Goal: Navigation & Orientation: Find specific page/section

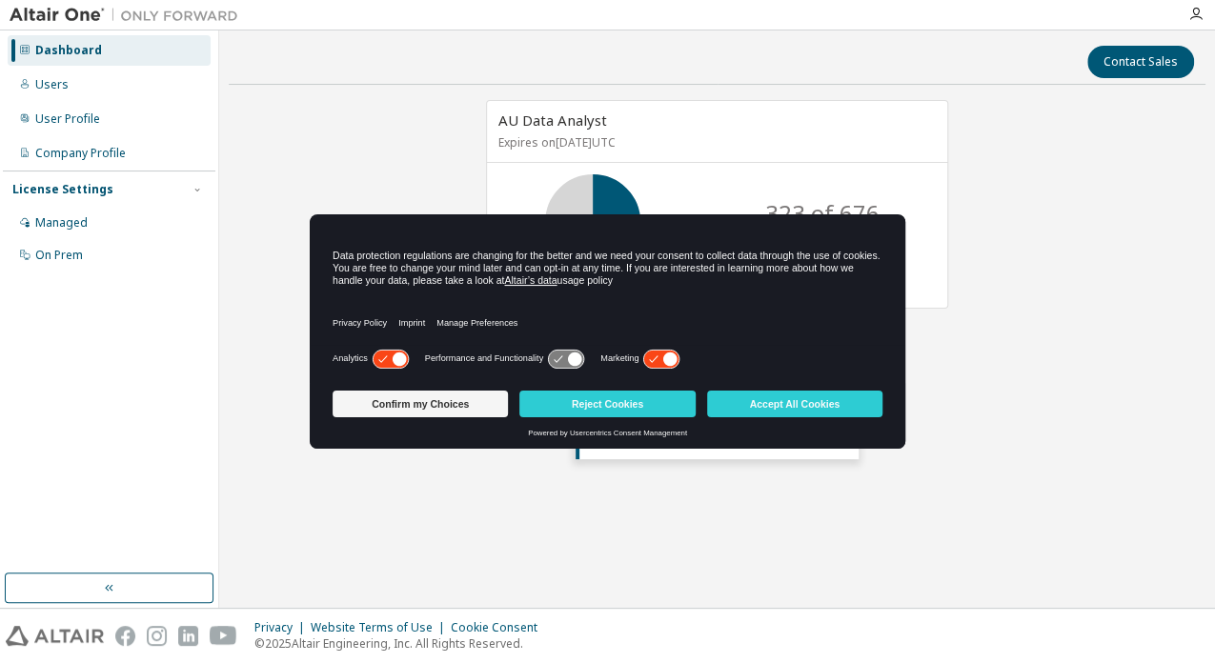
click at [1026, 330] on div "AU Data Analyst Expires on June 30, 2026 UTC 323 of 676 ALTAIR UNITS USED View …" at bounding box center [717, 315] width 977 height 431
click at [658, 357] on icon at bounding box center [654, 359] width 9 height 7
click at [450, 406] on button "Confirm my Choices" at bounding box center [420, 404] width 175 height 27
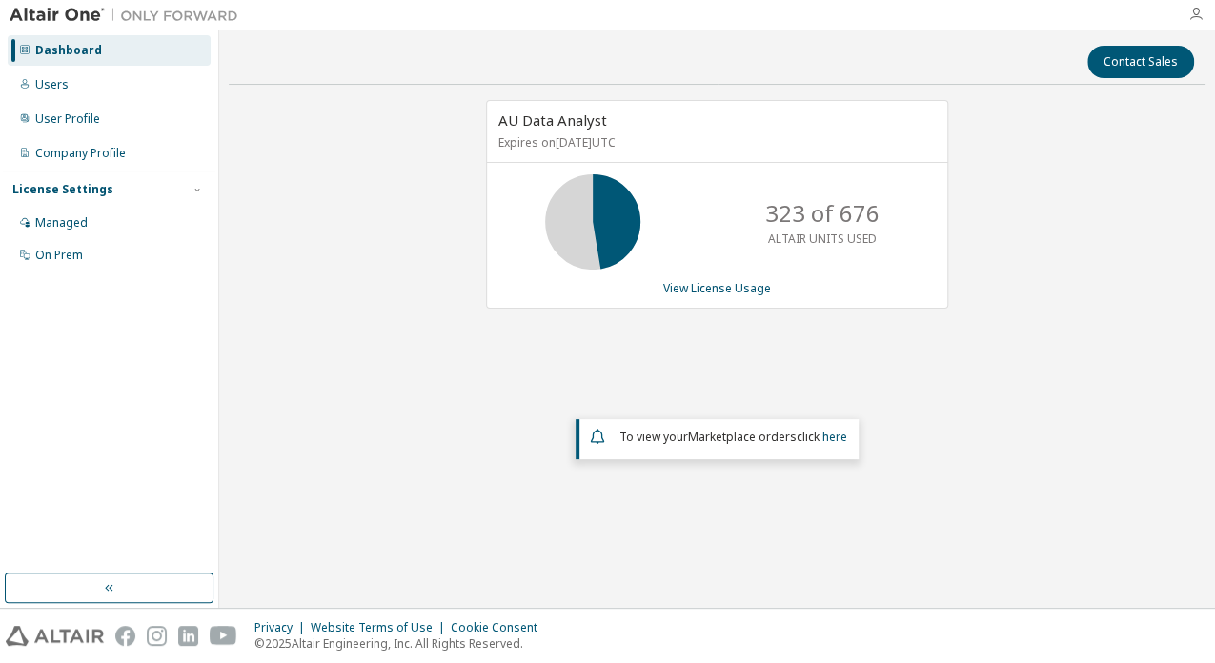
click at [1195, 17] on icon "button" at bounding box center [1196, 14] width 15 height 15
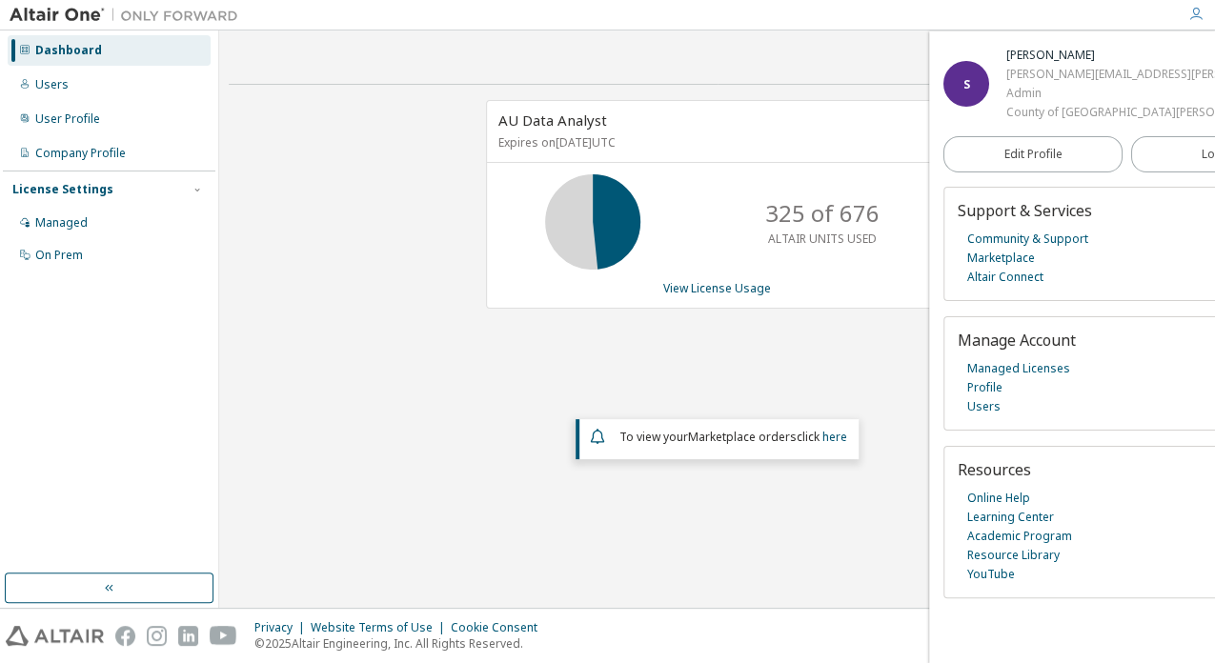
click at [297, 337] on div "AU Data Analyst Expires on June 30, 2026 UTC 325 of 676 ALTAIR UNITS USED View …" at bounding box center [717, 315] width 977 height 431
click at [53, 77] on div "Users" at bounding box center [109, 85] width 203 height 31
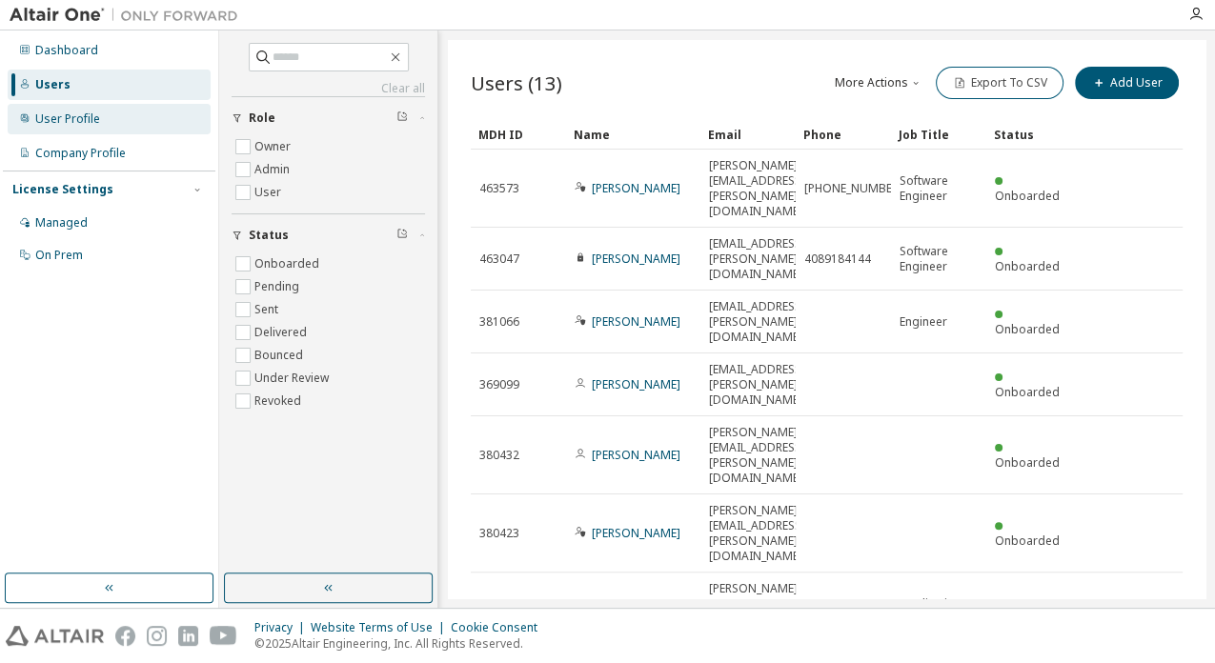
click at [71, 124] on div "User Profile" at bounding box center [67, 119] width 65 height 15
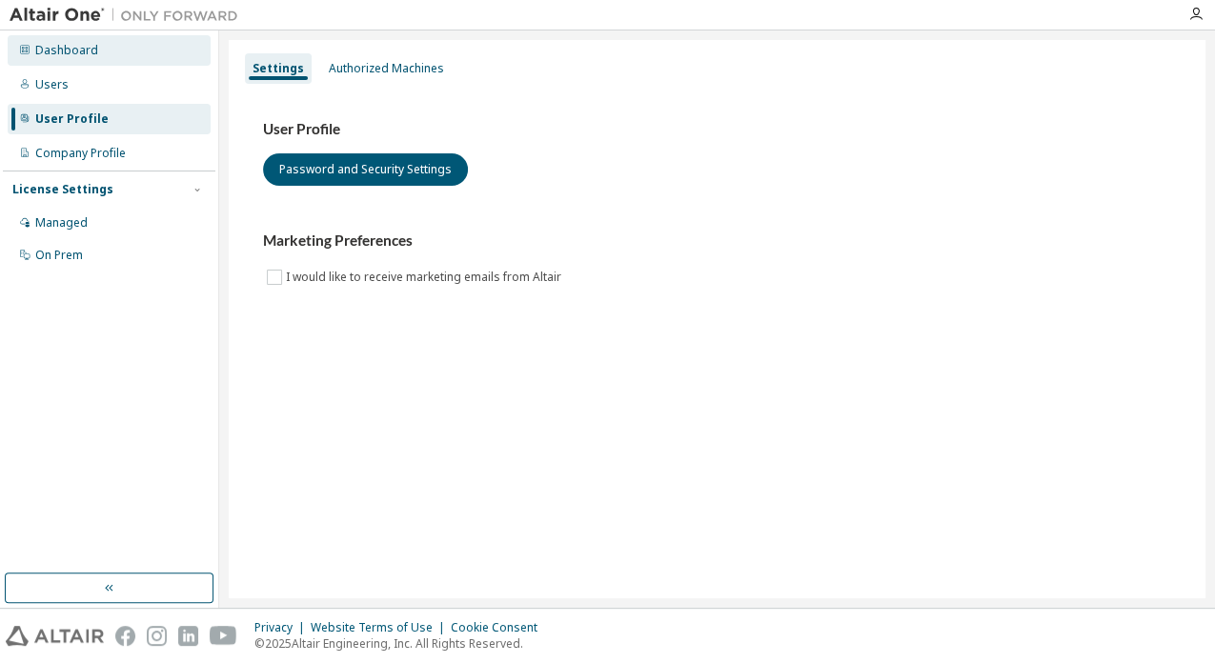
click at [80, 55] on div "Dashboard" at bounding box center [66, 50] width 63 height 15
